Goal: Task Accomplishment & Management: Manage account settings

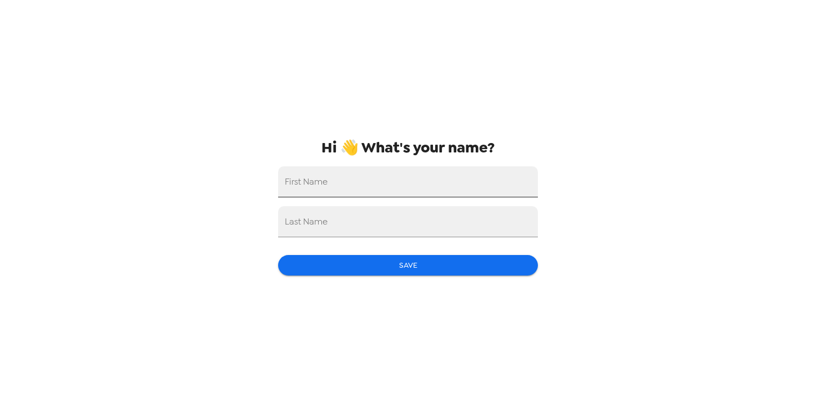
click at [507, 184] on input "First Name" at bounding box center [408, 181] width 260 height 31
type input "Misha"
click at [306, 228] on input "Last Name" at bounding box center [408, 221] width 260 height 31
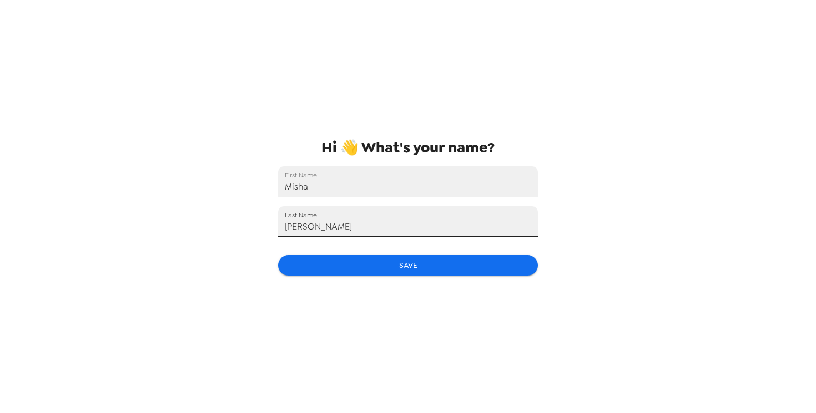
type input "Gelman"
click at [146, 200] on div "Hi 👋 What's your name? First Name Misha Last Name Gelman Save" at bounding box center [408, 206] width 816 height 413
click at [371, 271] on button "Save" at bounding box center [408, 265] width 260 height 21
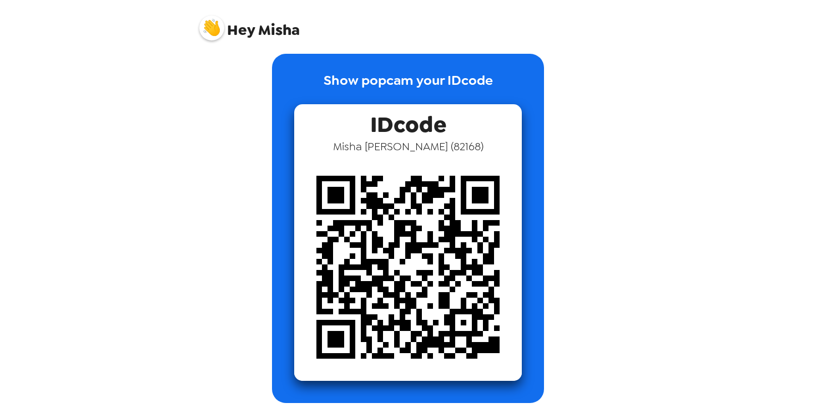
scroll to position [12, 0]
